Goal: Transaction & Acquisition: Purchase product/service

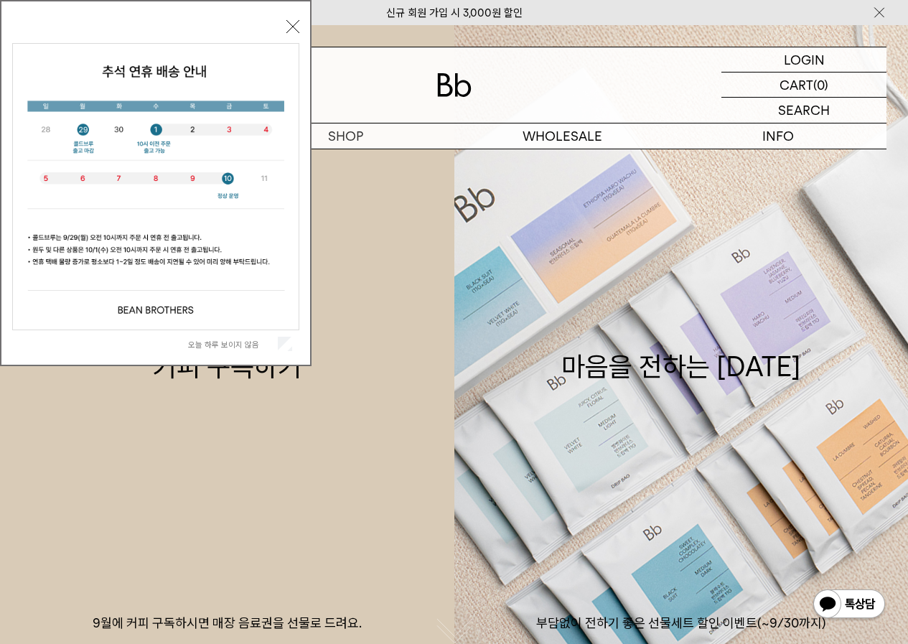
click at [292, 24] on button "닫기" at bounding box center [292, 26] width 13 height 13
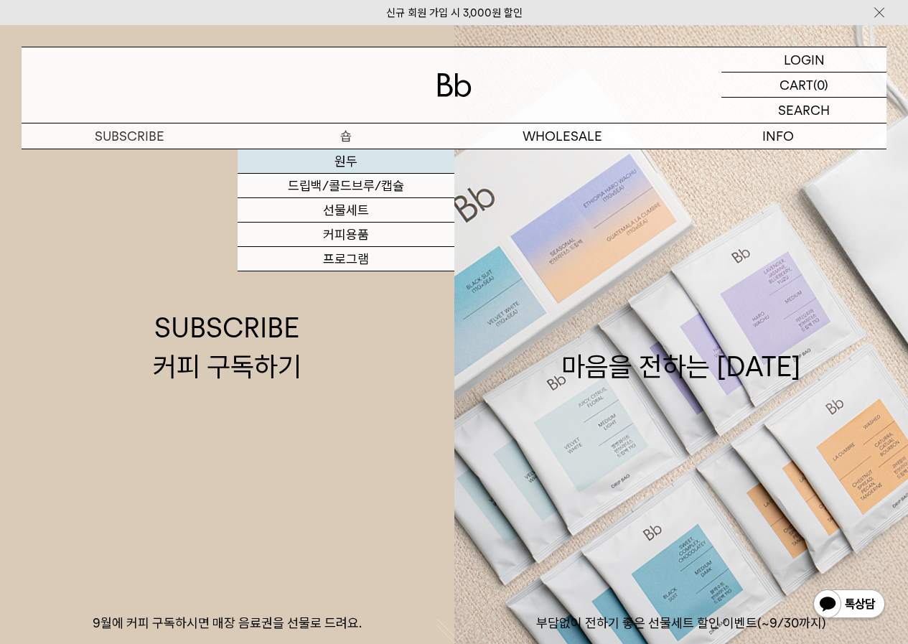
click at [350, 157] on link "원두" at bounding box center [346, 161] width 216 height 24
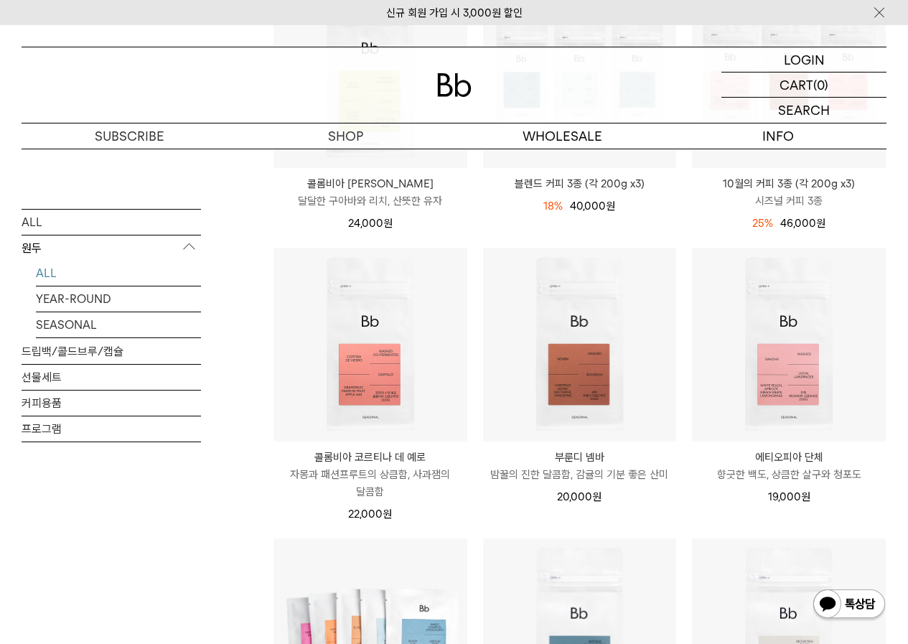
scroll to position [287, 0]
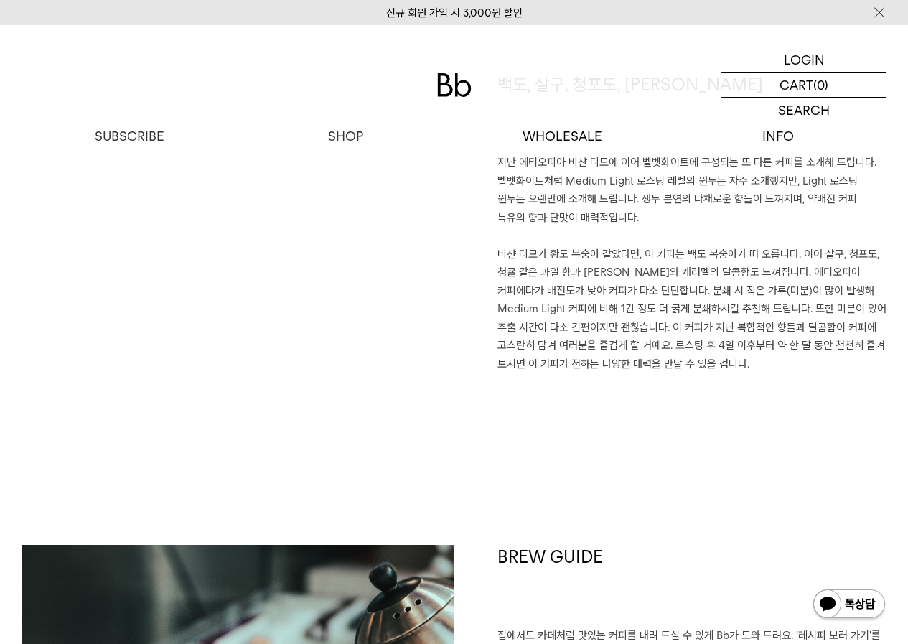
scroll to position [1005, 0]
